Goal: Task Accomplishment & Management: Use online tool/utility

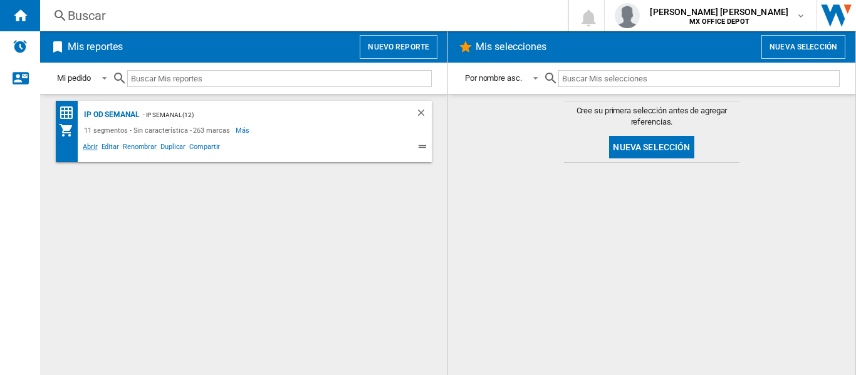
click at [95, 153] on span "Abrir" at bounding box center [90, 148] width 19 height 15
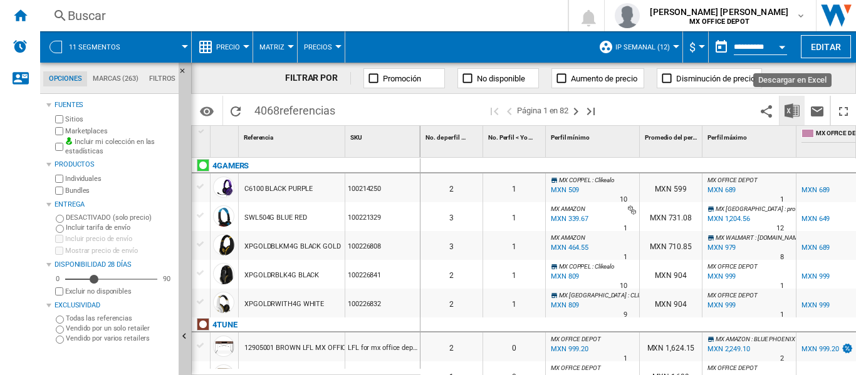
click at [792, 108] on img "Descargar en Excel" at bounding box center [791, 110] width 15 height 15
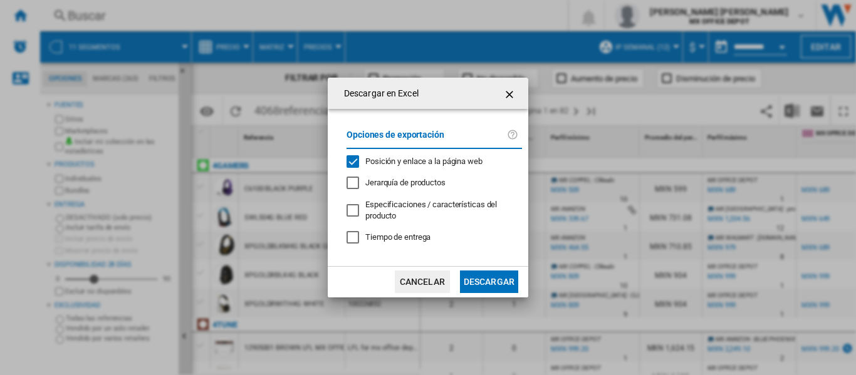
click at [506, 281] on button "Descargar" at bounding box center [489, 282] width 58 height 23
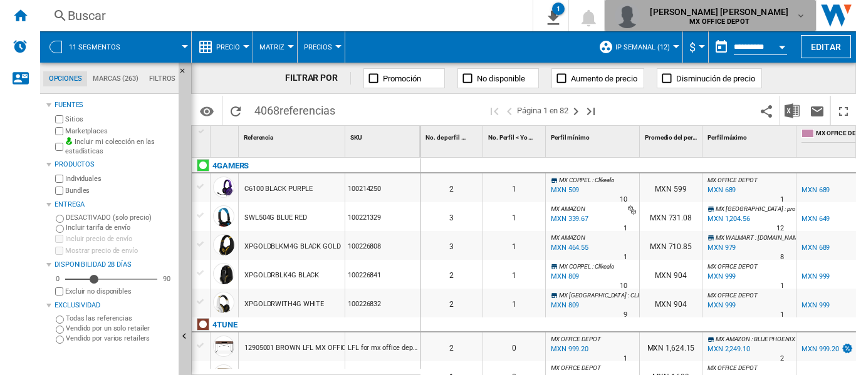
click at [786, 14] on span "[PERSON_NAME] [PERSON_NAME]" at bounding box center [719, 12] width 138 height 13
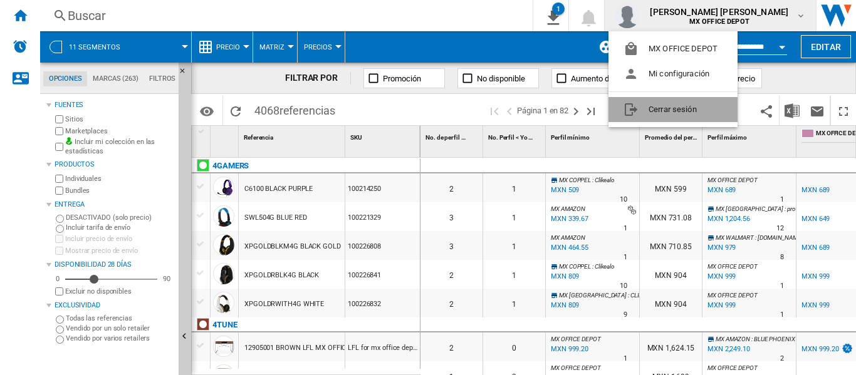
click at [726, 112] on button "Cerrar sesión" at bounding box center [672, 109] width 129 height 25
